Goal: Register for event/course

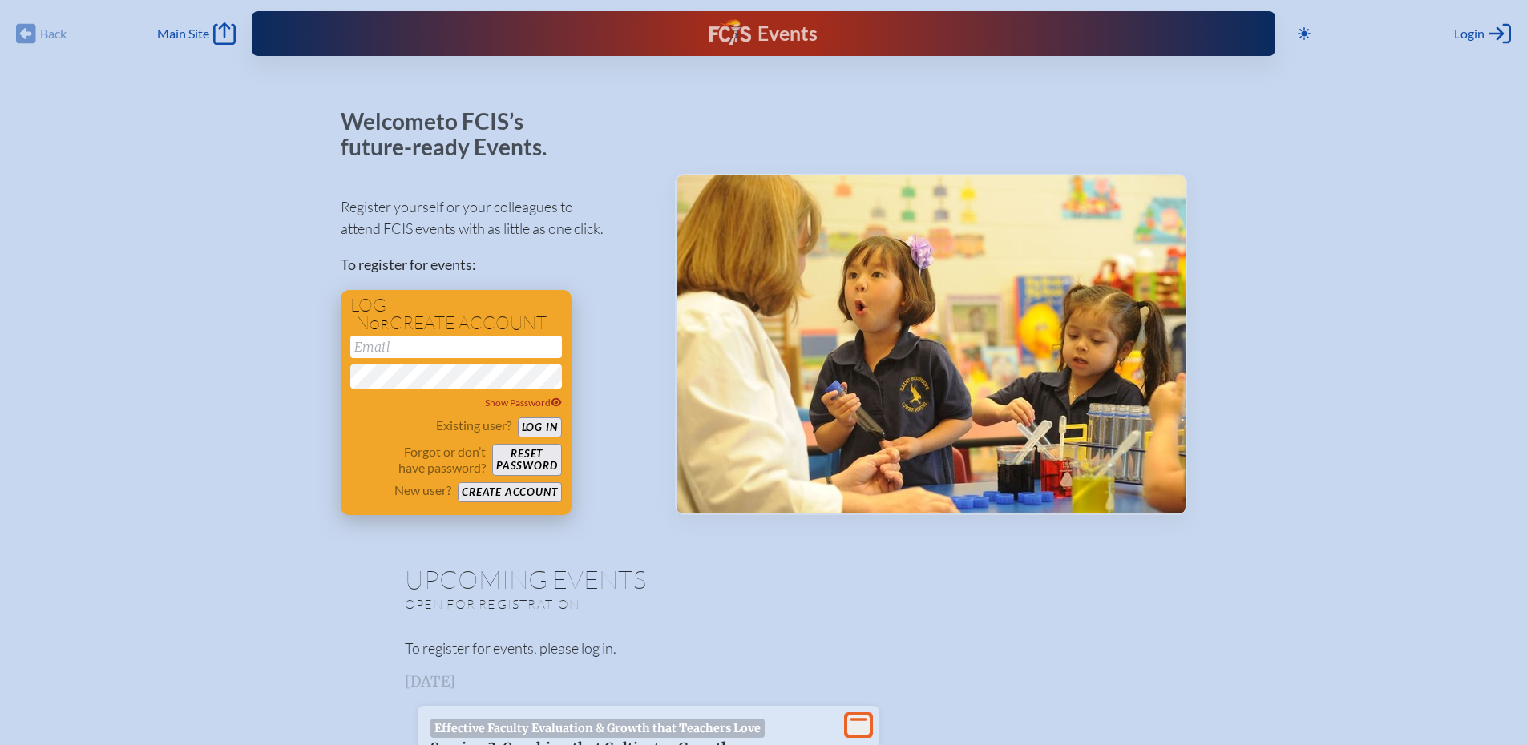
click at [446, 349] on input "email" at bounding box center [456, 347] width 212 height 22
click at [518, 418] on button "Log in" at bounding box center [540, 428] width 44 height 20
type input "[EMAIL_ADDRESS][DOMAIN_NAME]"
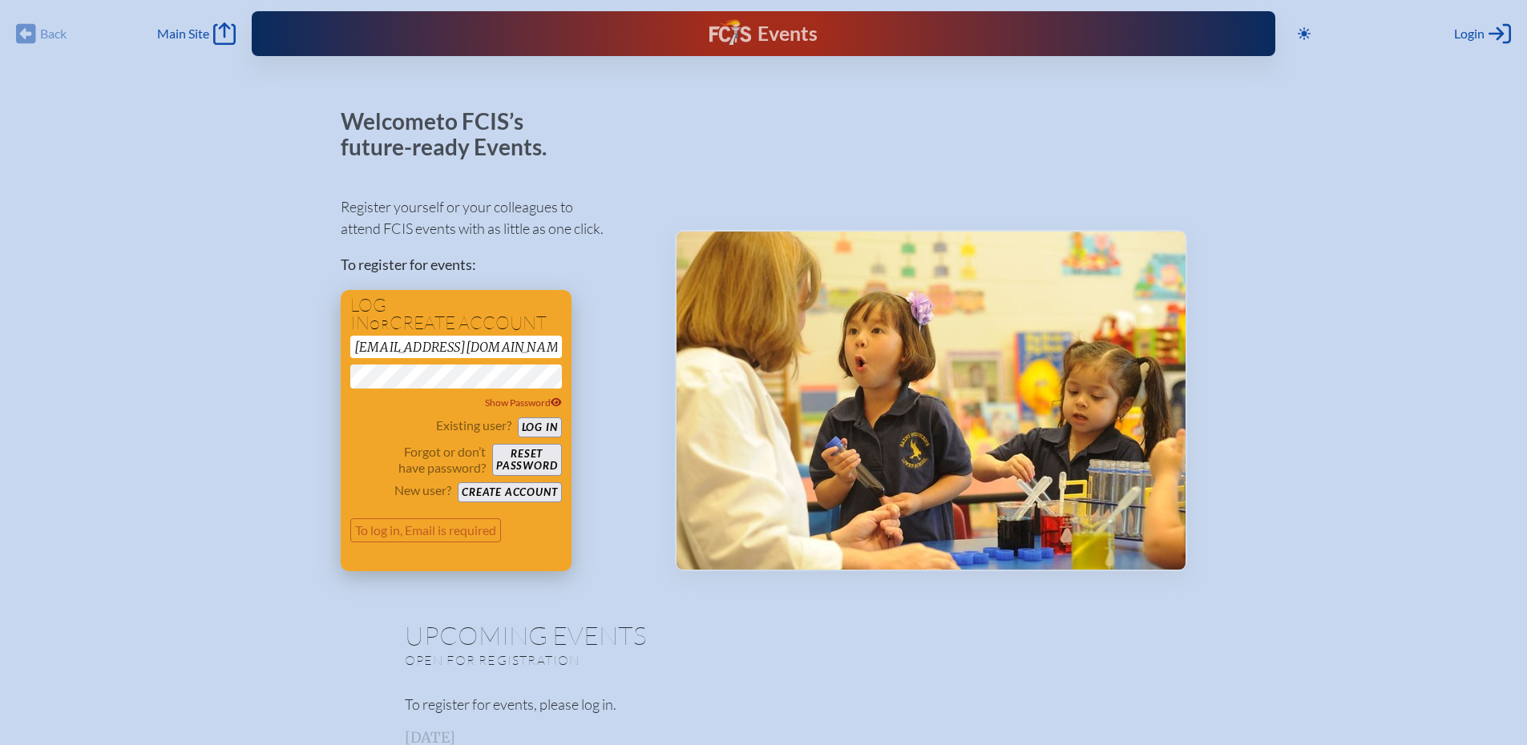
click at [525, 419] on button "Log in" at bounding box center [540, 428] width 44 height 20
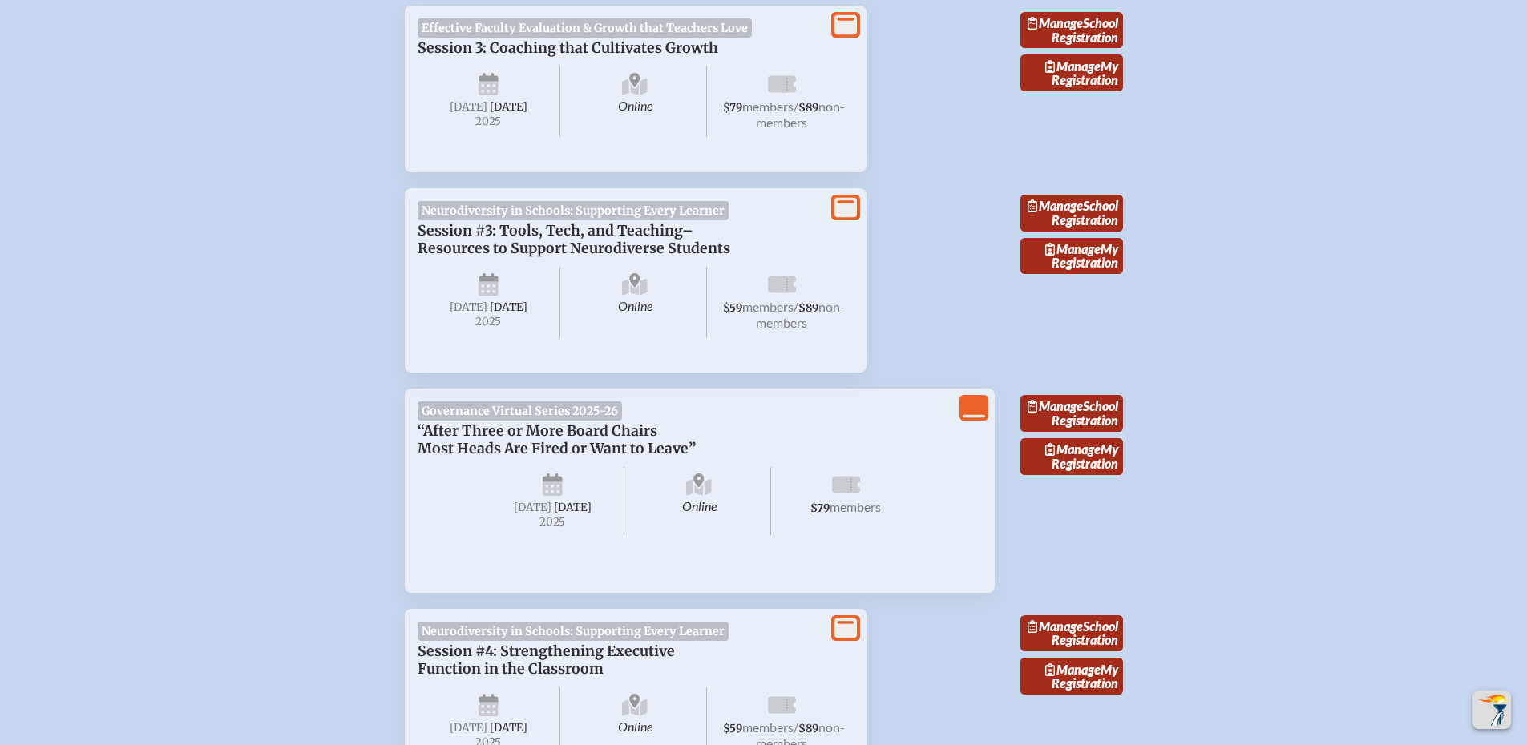
scroll to position [721, 0]
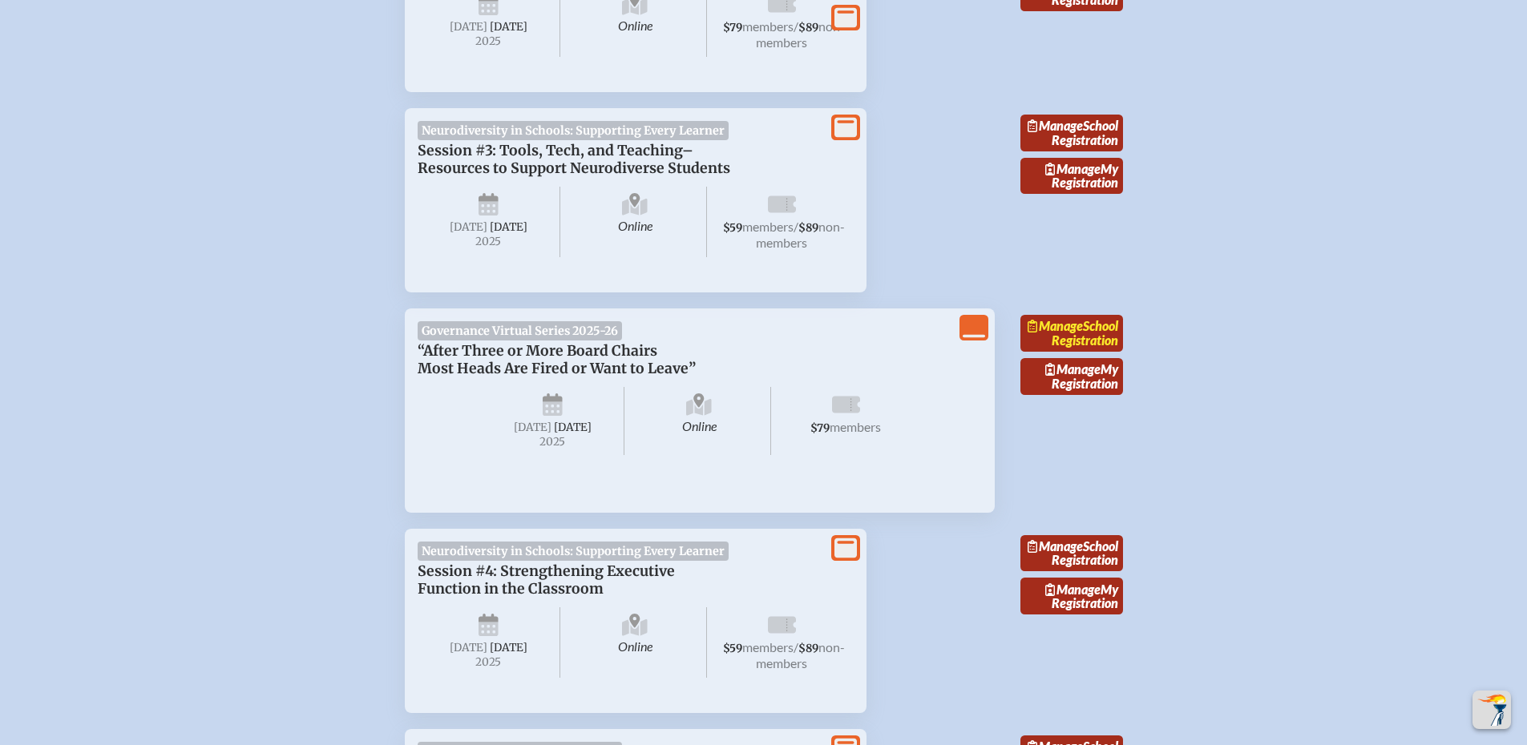
click at [1094, 352] on link "Manage School Registration" at bounding box center [1071, 333] width 103 height 37
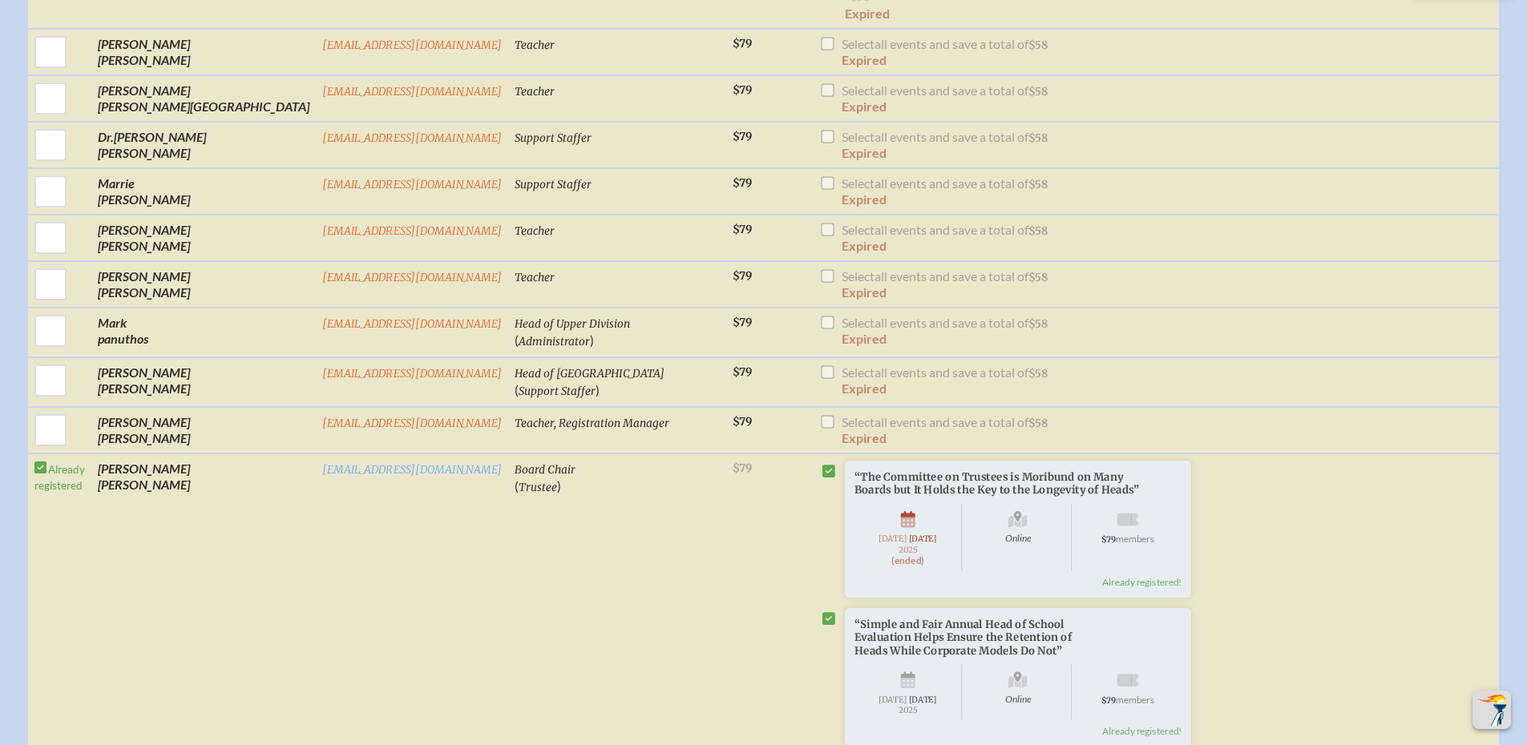
scroll to position [2645, 0]
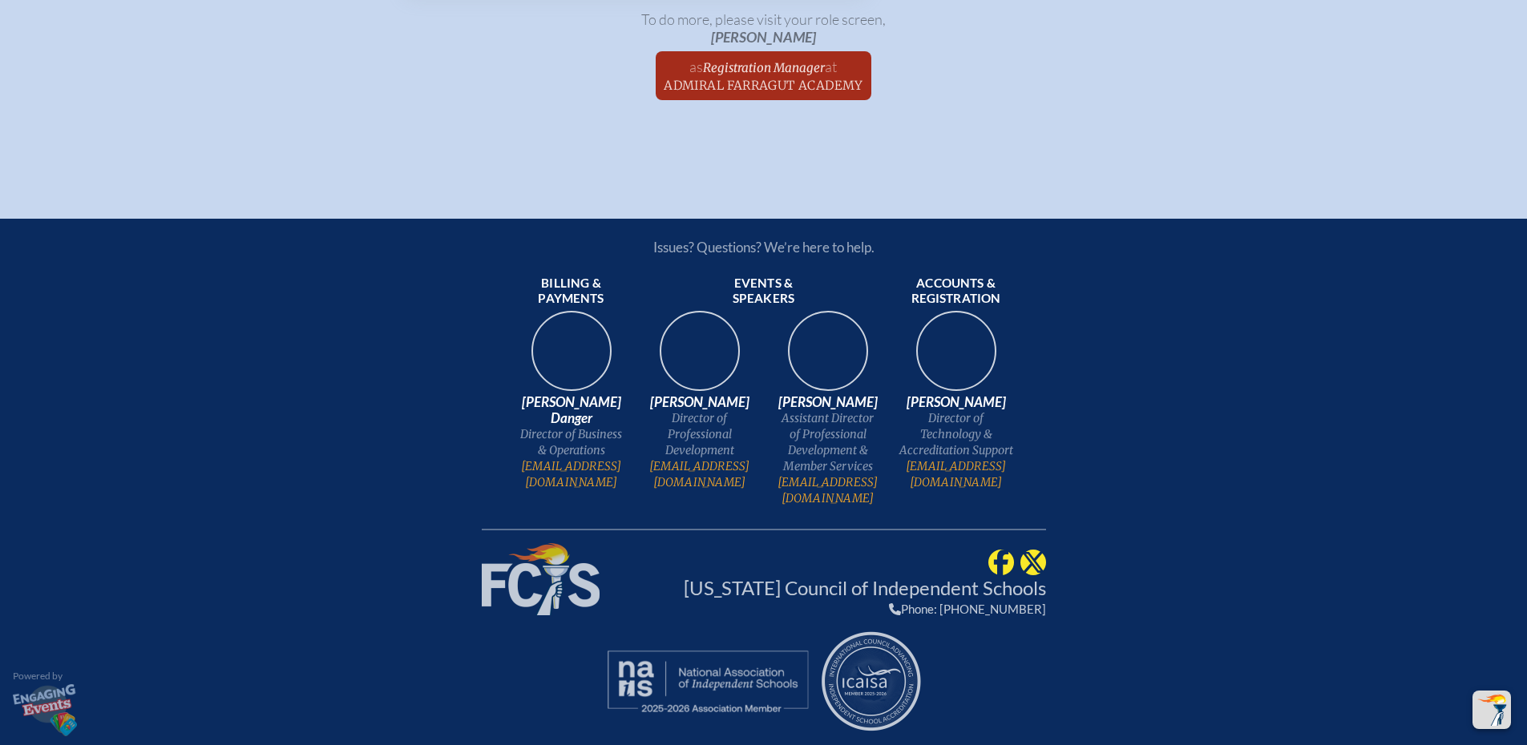
scroll to position [721, 0]
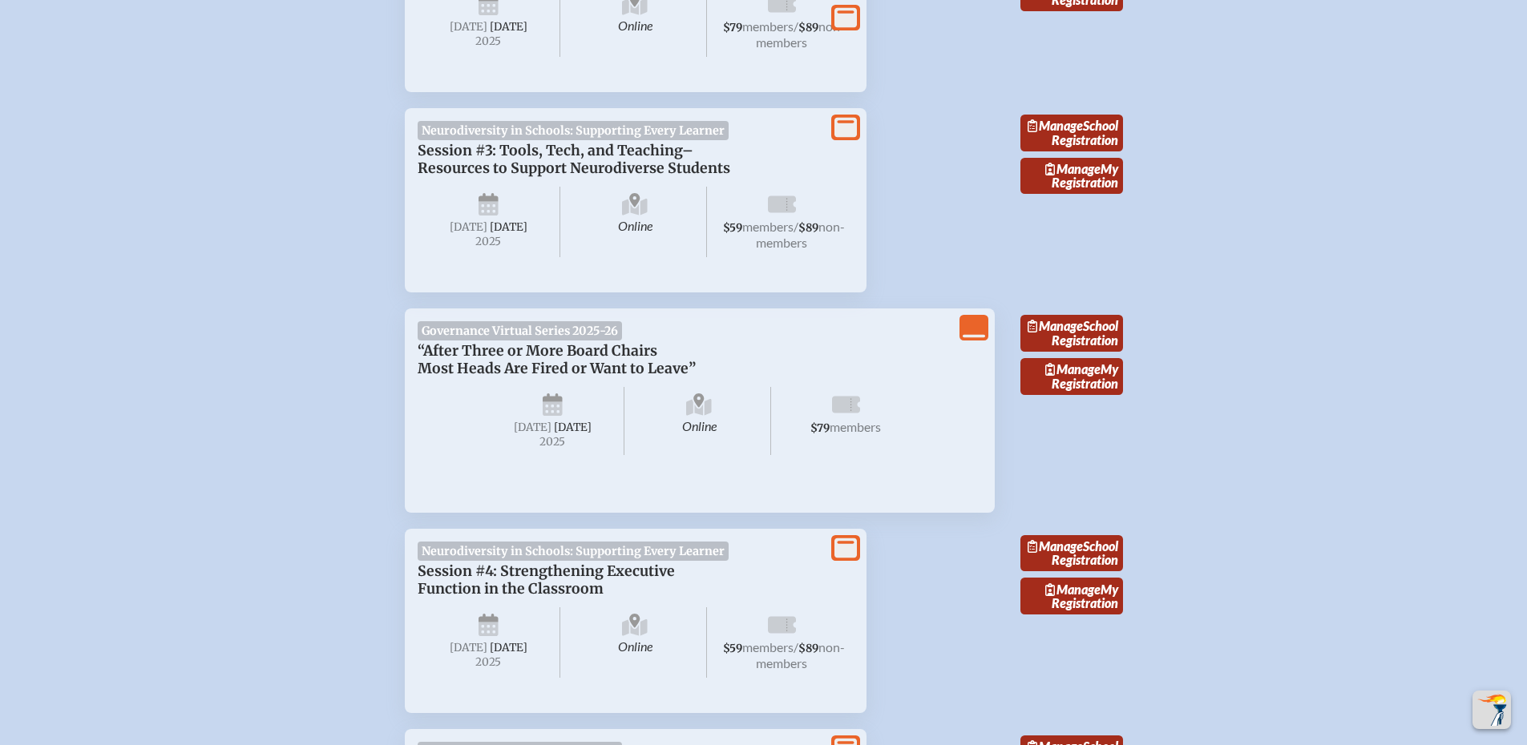
click at [974, 339] on icon "View Less" at bounding box center [973, 328] width 22 height 22
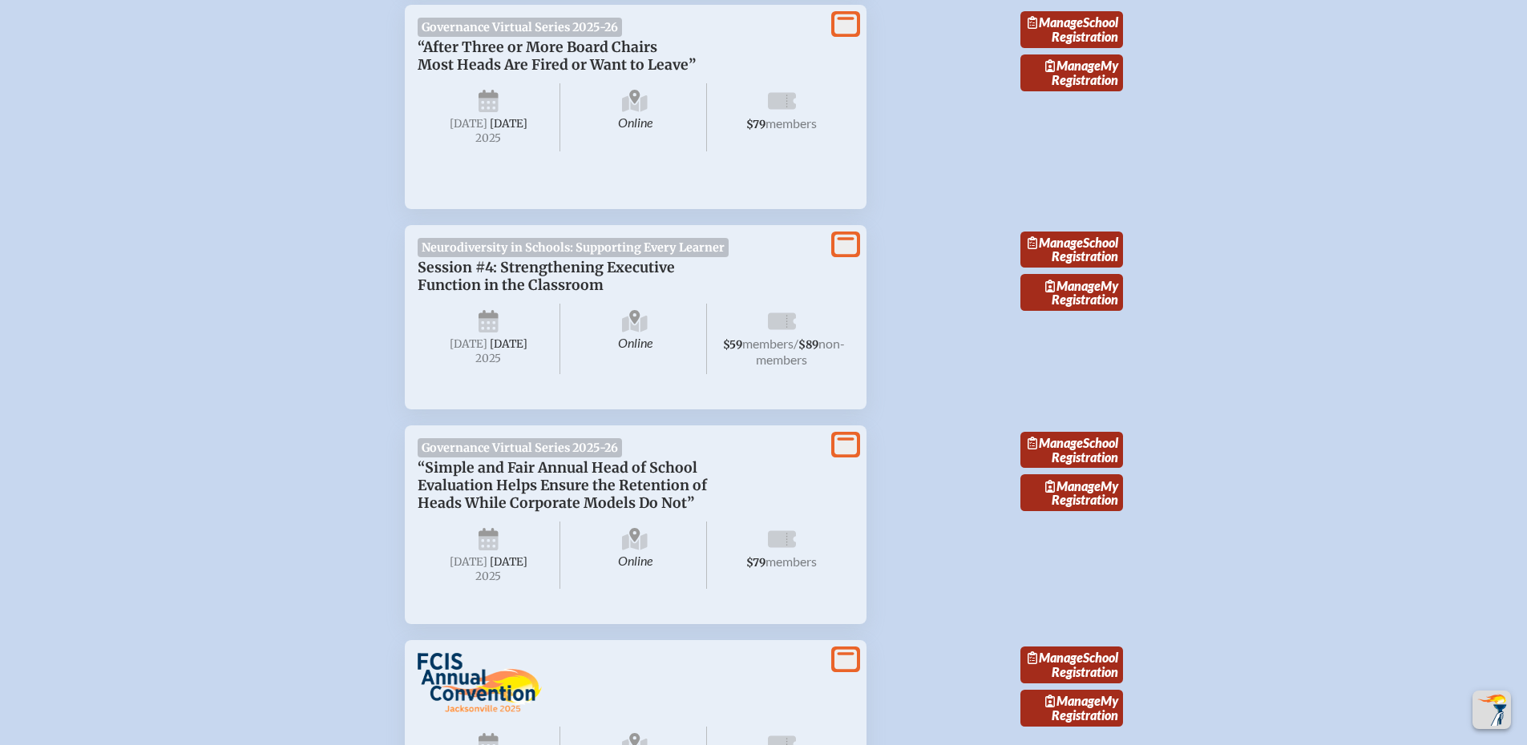
scroll to position [1036, 0]
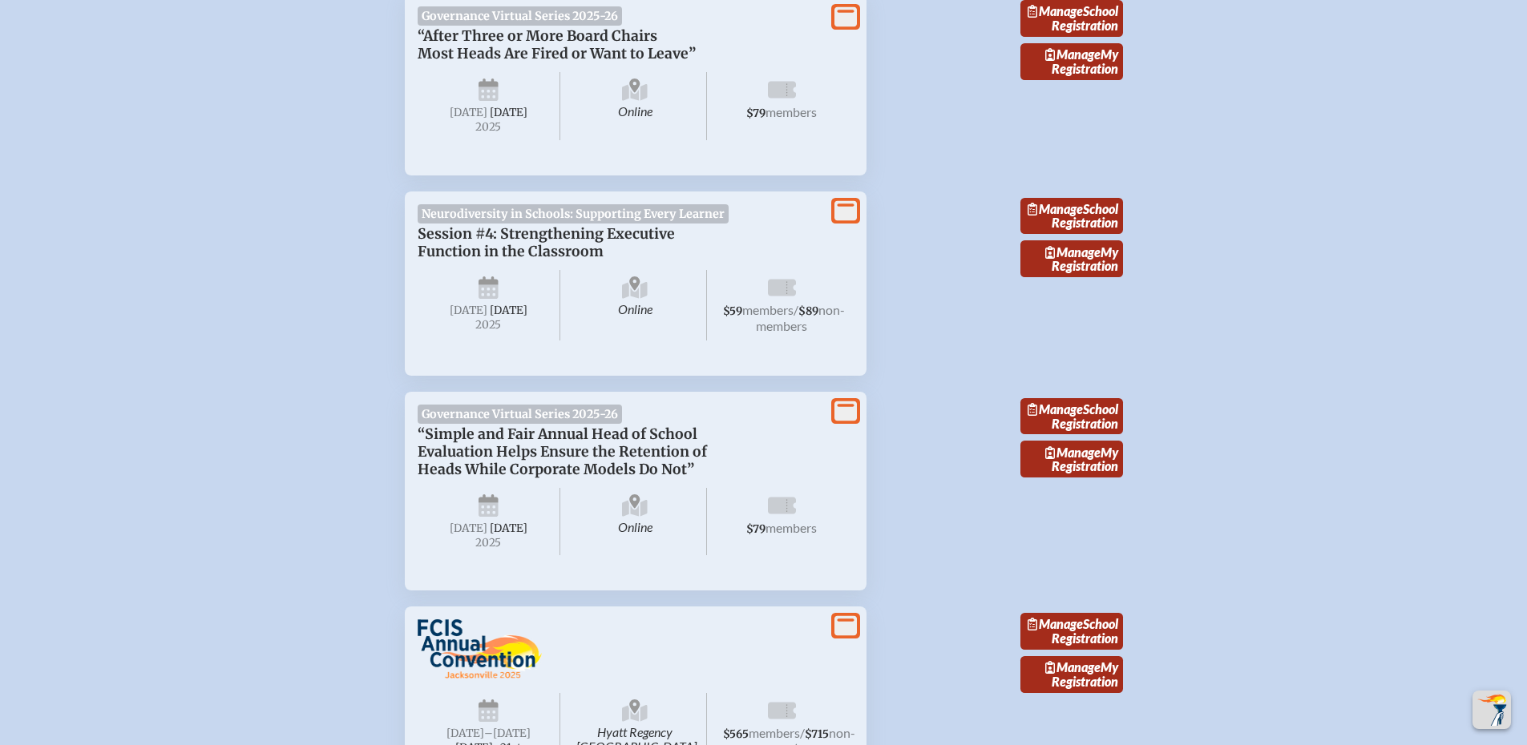
click at [842, 27] on icon at bounding box center [845, 17] width 22 height 20
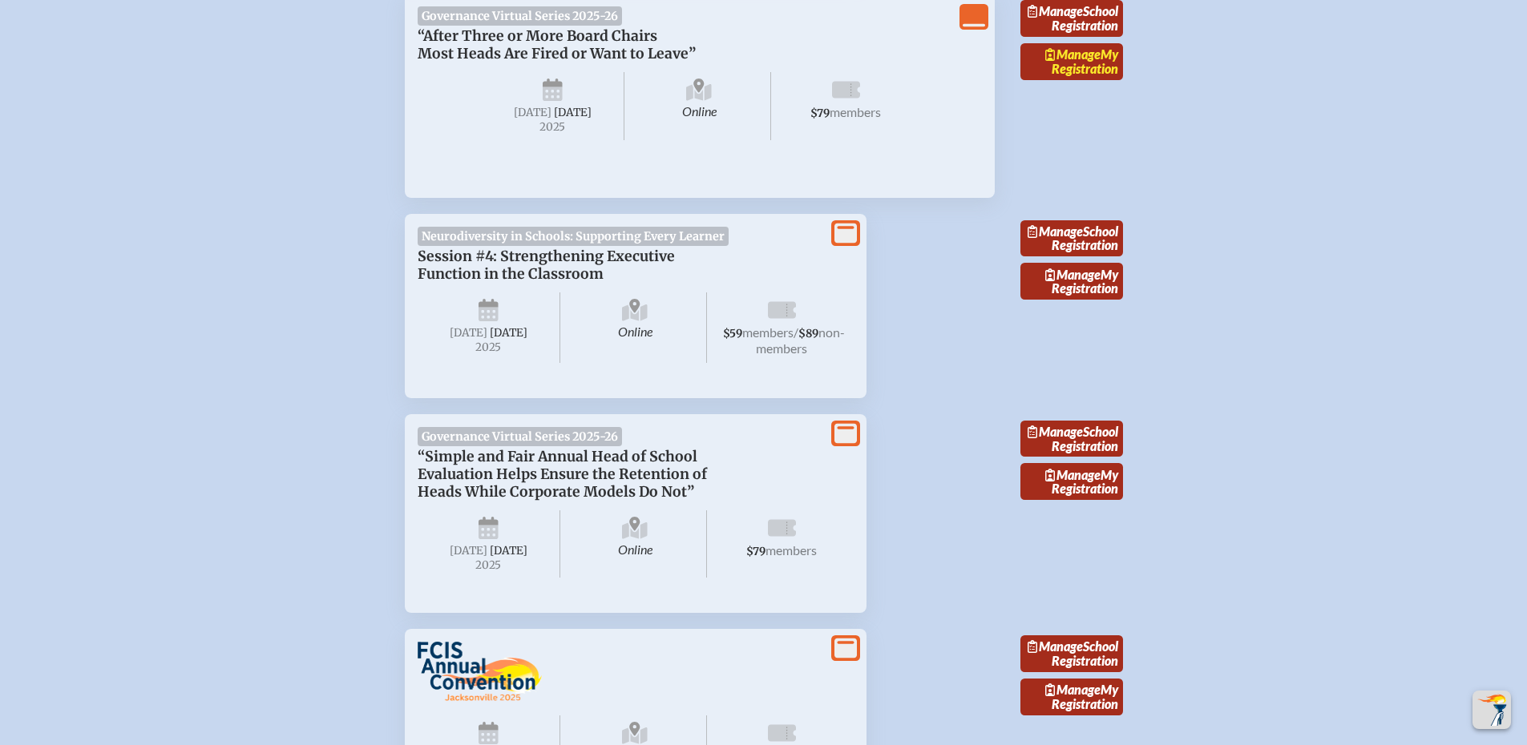
click at [1053, 62] on span "Manage" at bounding box center [1072, 53] width 55 height 15
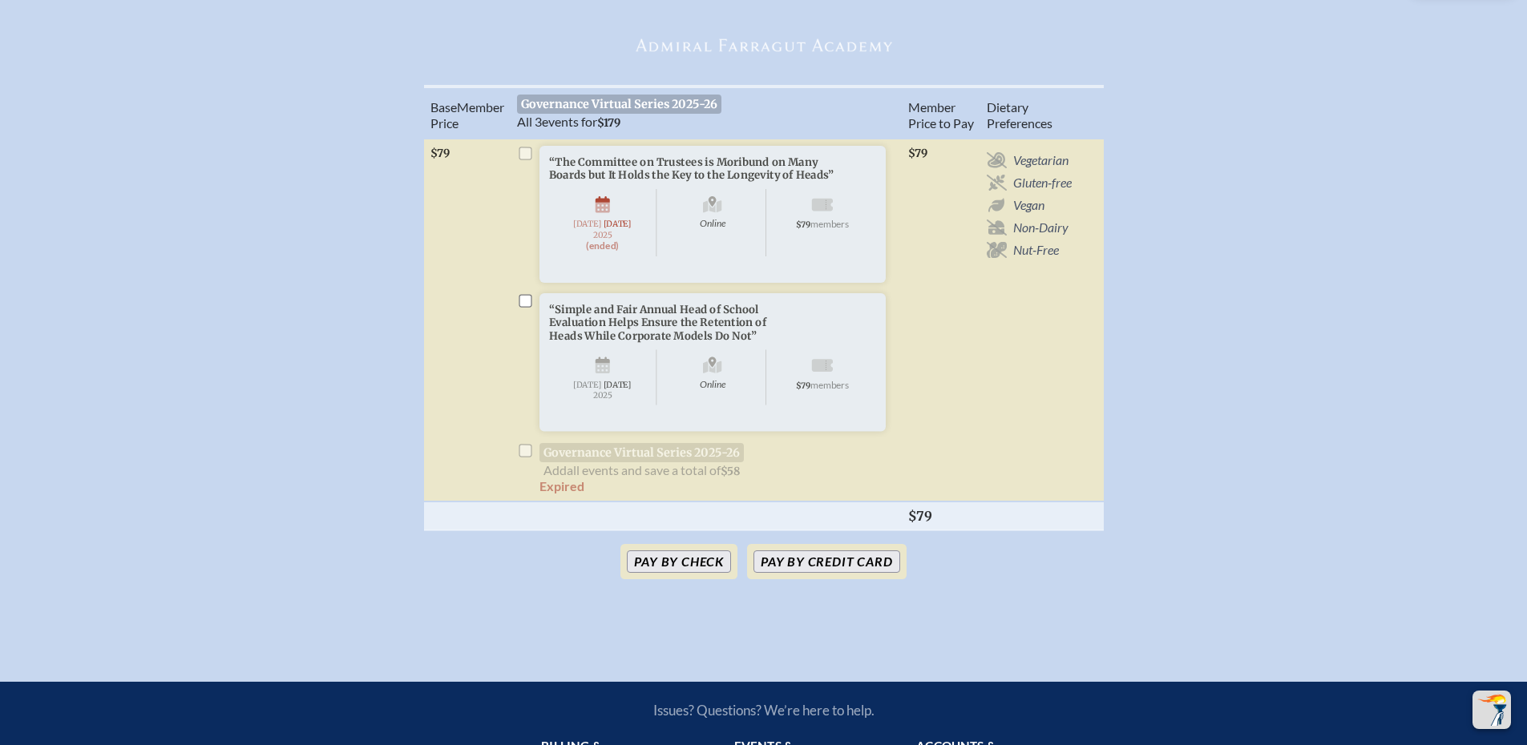
scroll to position [401, 0]
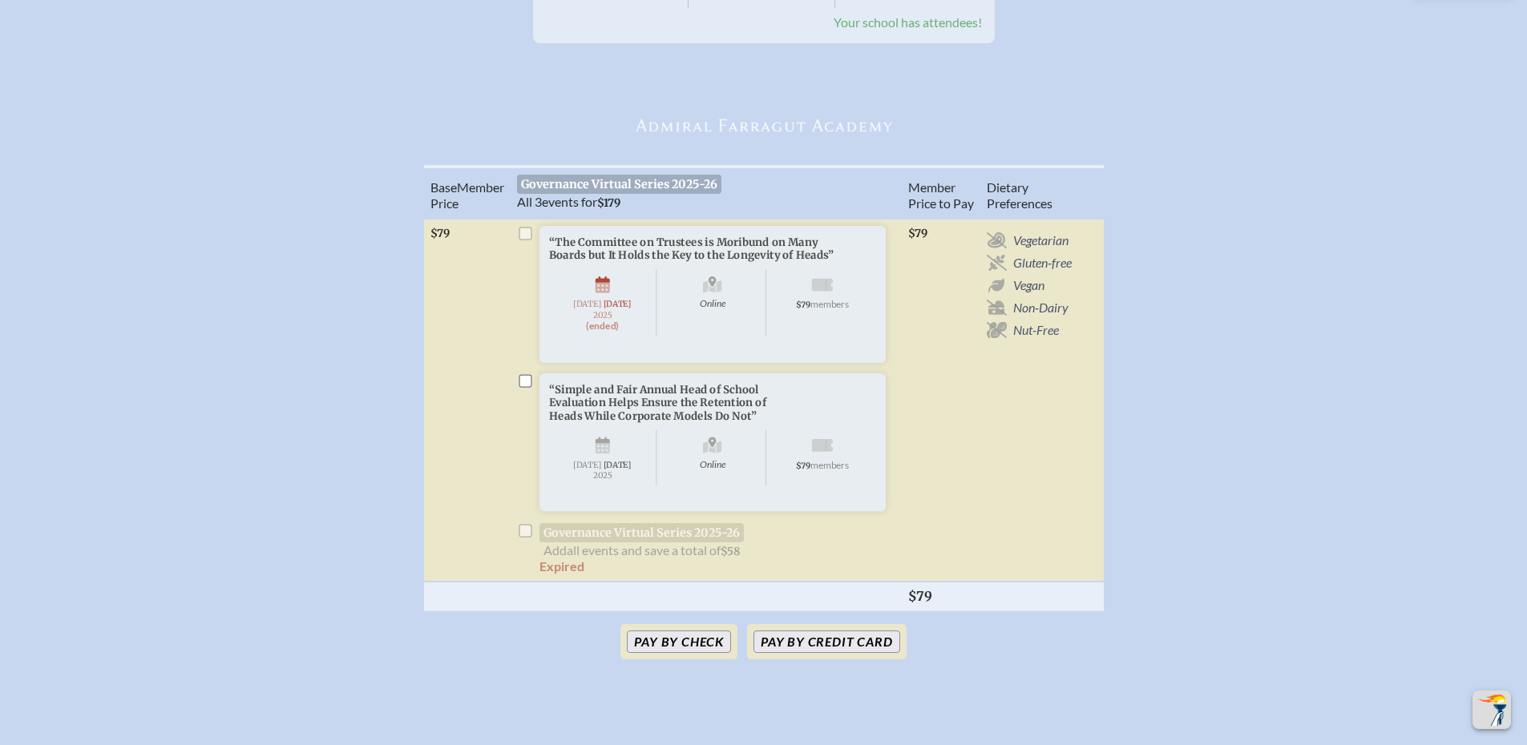
scroll to position [1036, 0]
